Goal: Use online tool/utility: Use online tool/utility

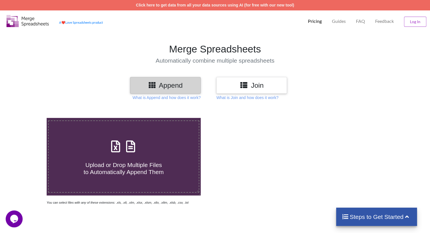
click at [120, 156] on h4 "Upload or Drop Multiple Files to Automatically Append Them" at bounding box center [124, 165] width 150 height 21
click at [29, 118] on input "Upload or Drop Multiple Files to Automatically Append Them" at bounding box center [29, 118] width 0 height 0
type input "C:\fakepath\HRI [DATE].xlsx"
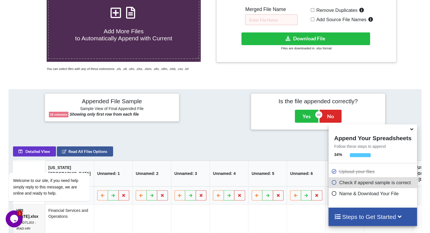
scroll to position [131, 0]
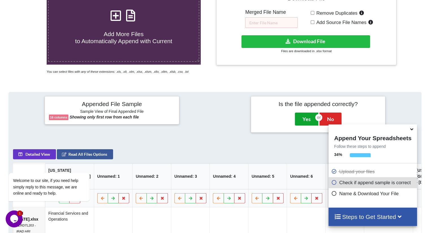
click at [305, 122] on button "Yes" at bounding box center [306, 119] width 23 height 13
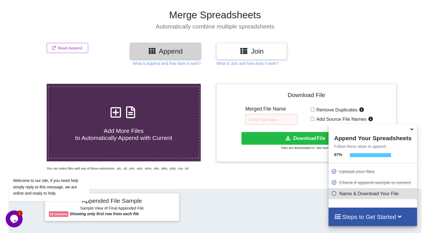
scroll to position [33, 0]
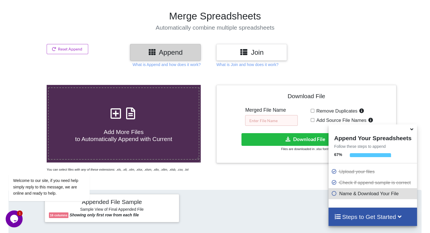
click at [268, 121] on input "text" at bounding box center [271, 120] width 53 height 11
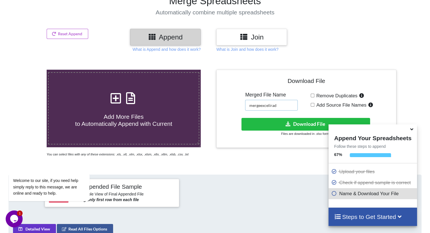
scroll to position [61, 0]
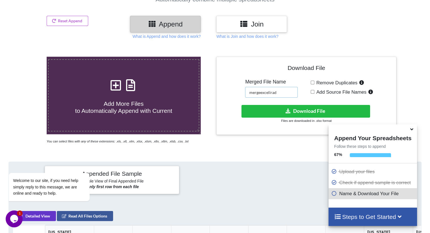
type input "mergeexcelirad"
click at [312, 91] on input "Add Source File Names" at bounding box center [313, 92] width 4 height 4
checkbox input "true"
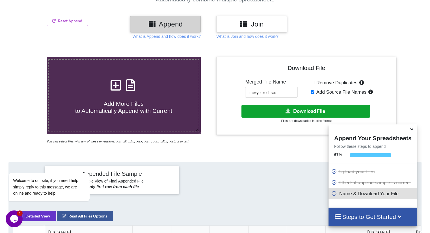
click at [295, 111] on button "Download File" at bounding box center [305, 111] width 129 height 13
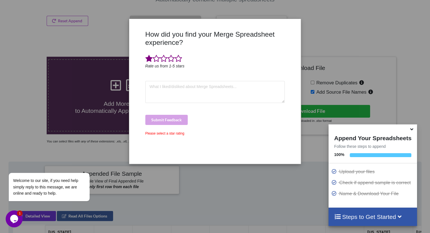
click at [146, 59] on span at bounding box center [148, 59] width 7 height 8
